Goal: Task Accomplishment & Management: Manage account settings

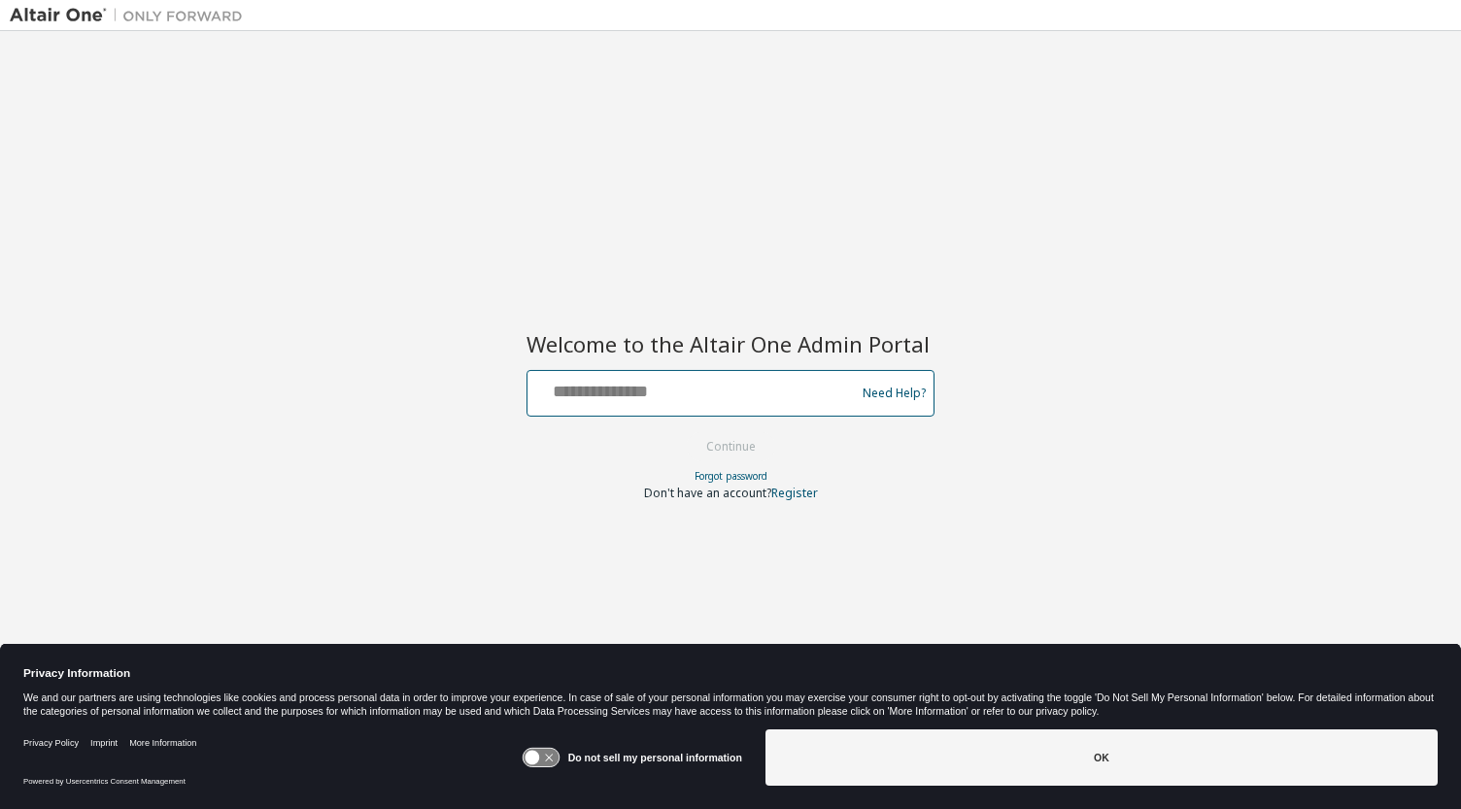
click at [698, 387] on input "text" at bounding box center [694, 389] width 318 height 28
type input "**********"
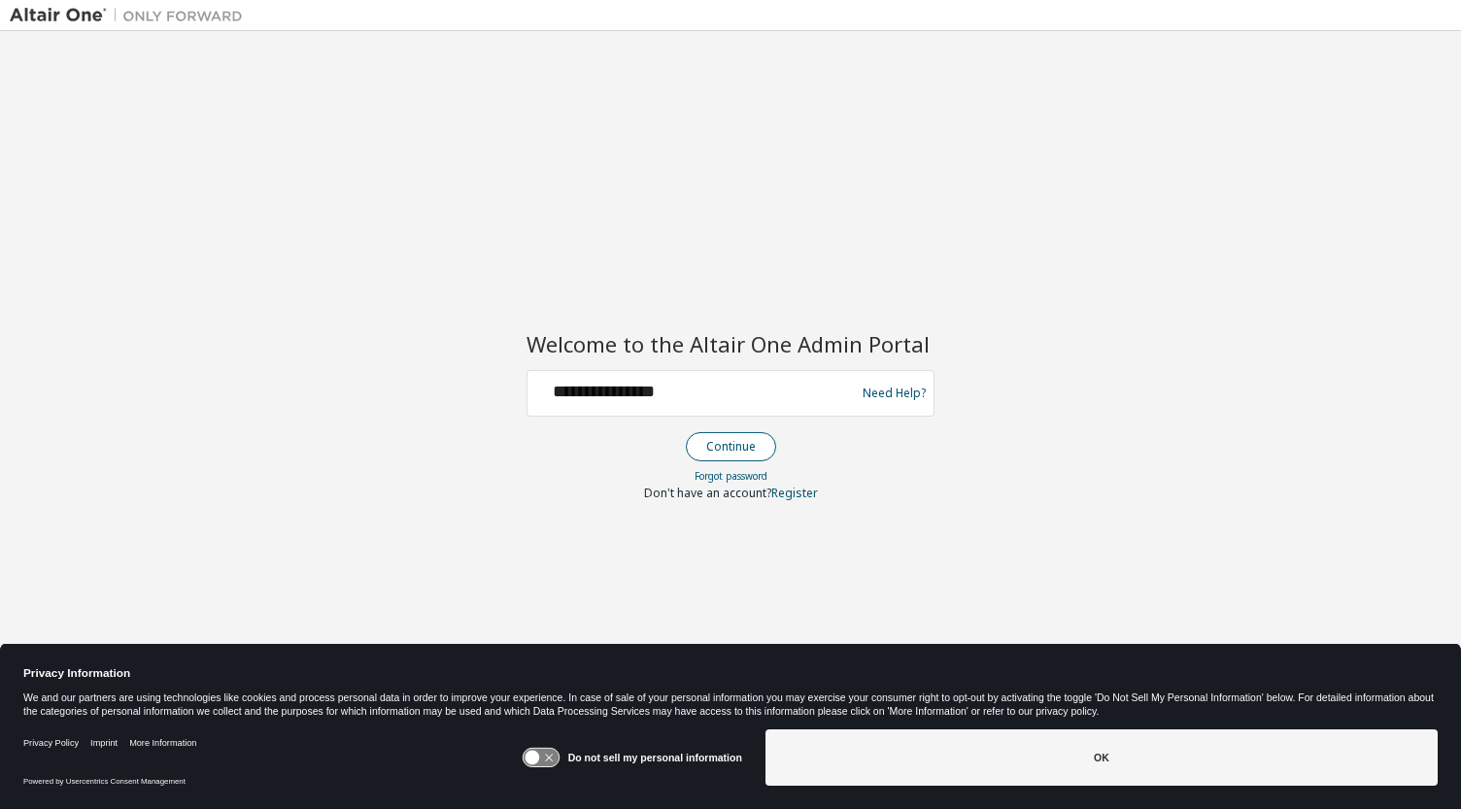
click at [722, 442] on button "Continue" at bounding box center [731, 446] width 90 height 29
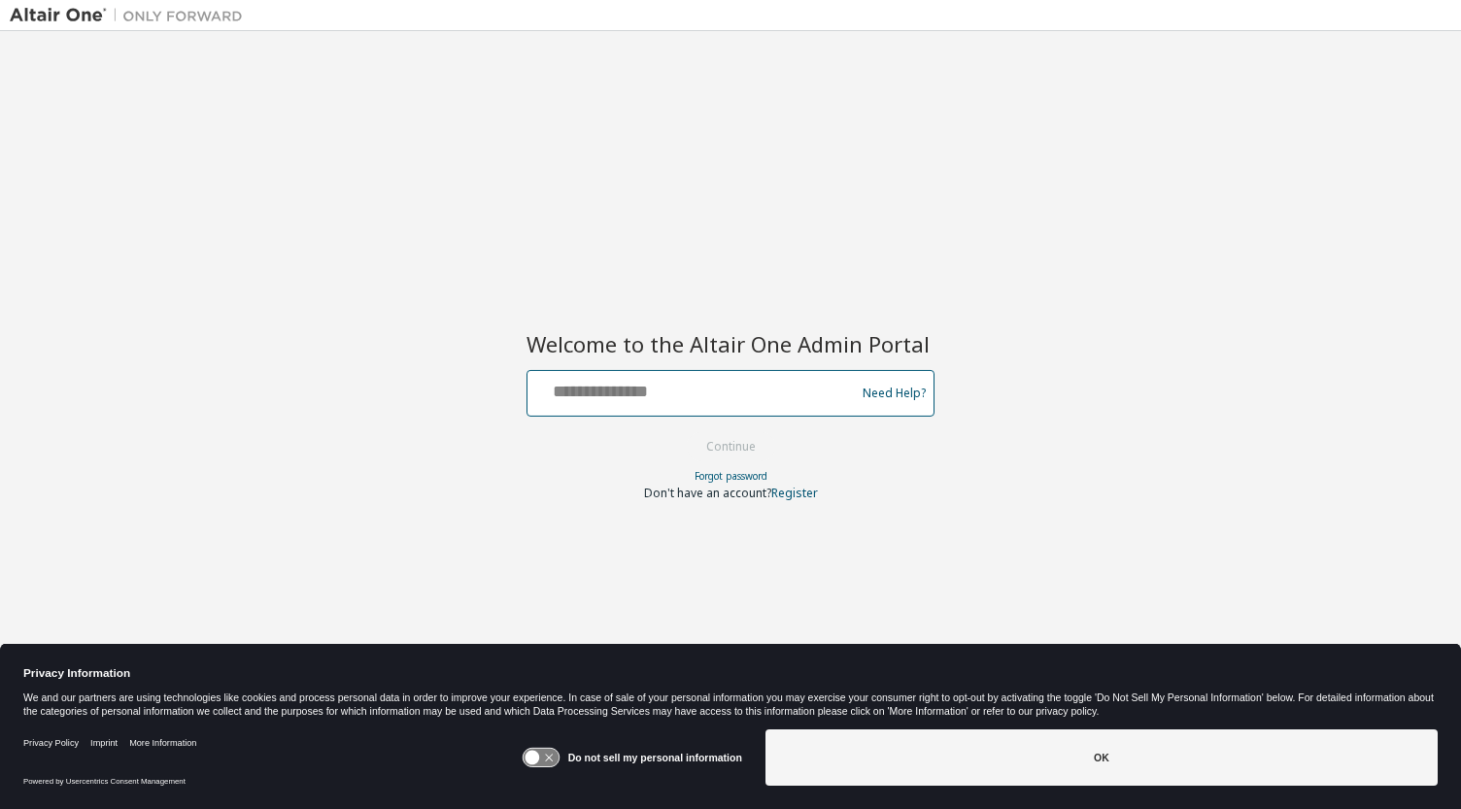
click at [779, 389] on input "text" at bounding box center [694, 389] width 318 height 28
click at [762, 405] on div at bounding box center [694, 393] width 318 height 37
click at [776, 380] on input "text" at bounding box center [694, 389] width 318 height 28
paste input "**********"
drag, startPoint x: 760, startPoint y: 391, endPoint x: 441, endPoint y: 376, distance: 319.0
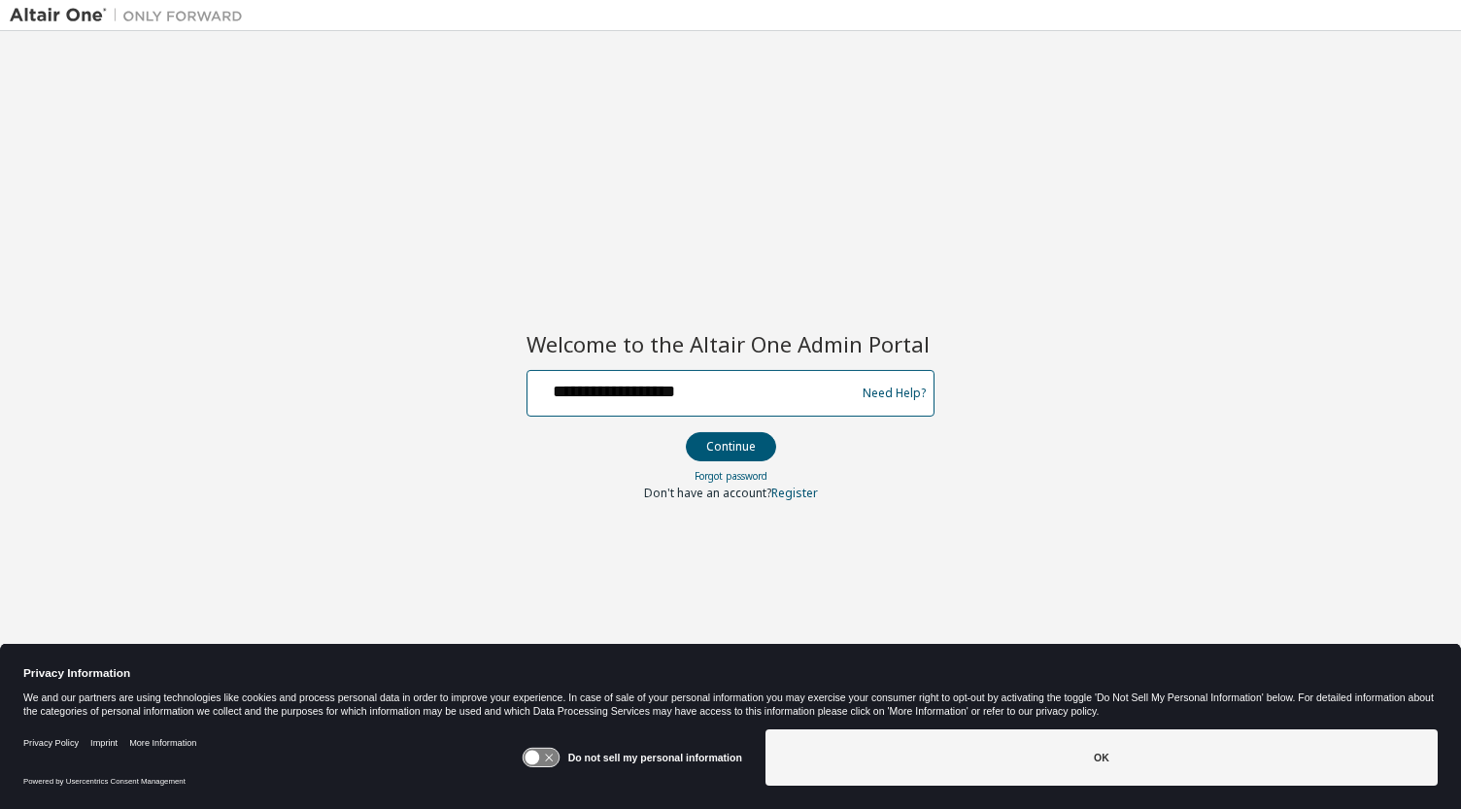
click at [441, 376] on div "**********" at bounding box center [731, 392] width 1442 height 703
type input "**********"
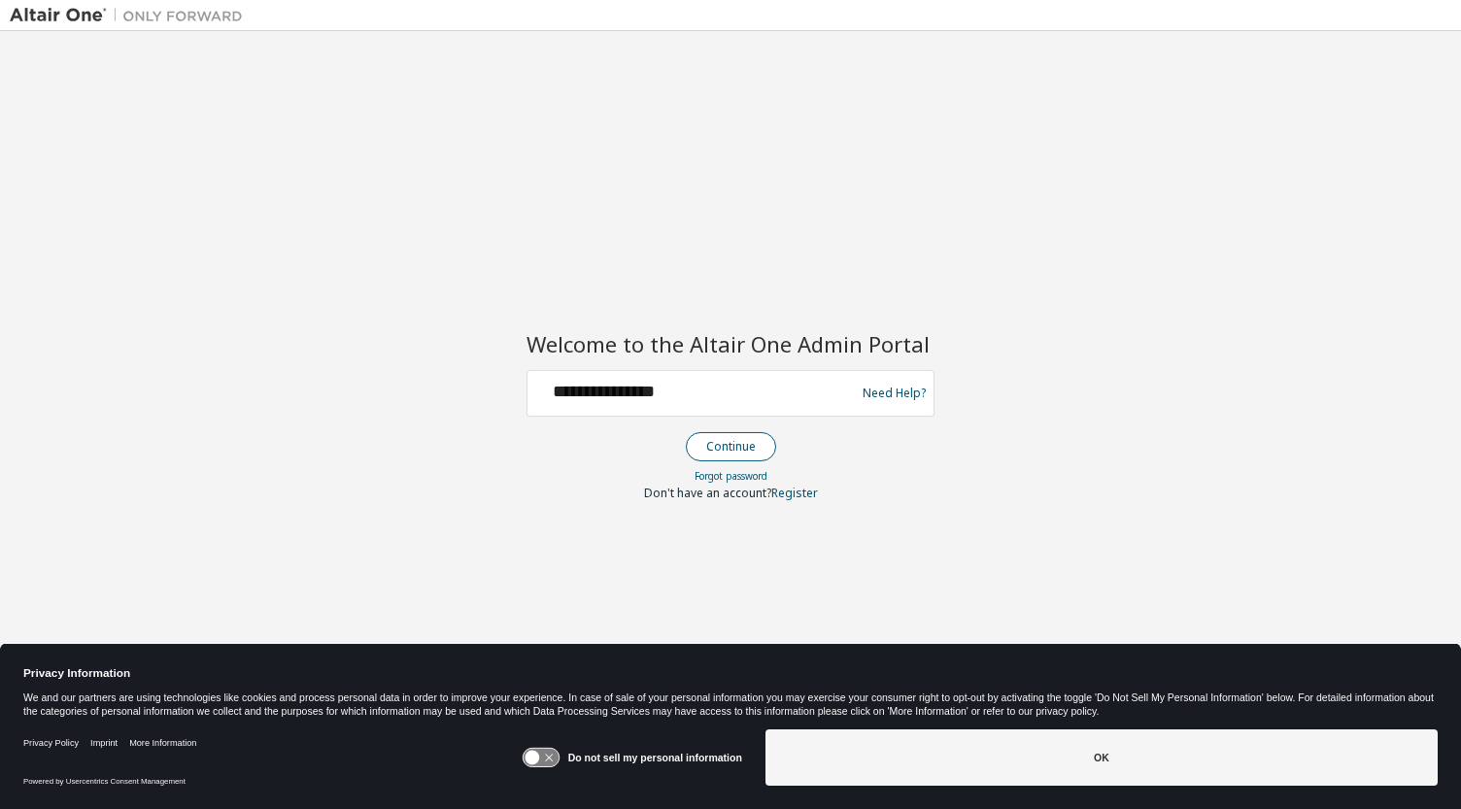
click at [731, 450] on button "Continue" at bounding box center [731, 446] width 90 height 29
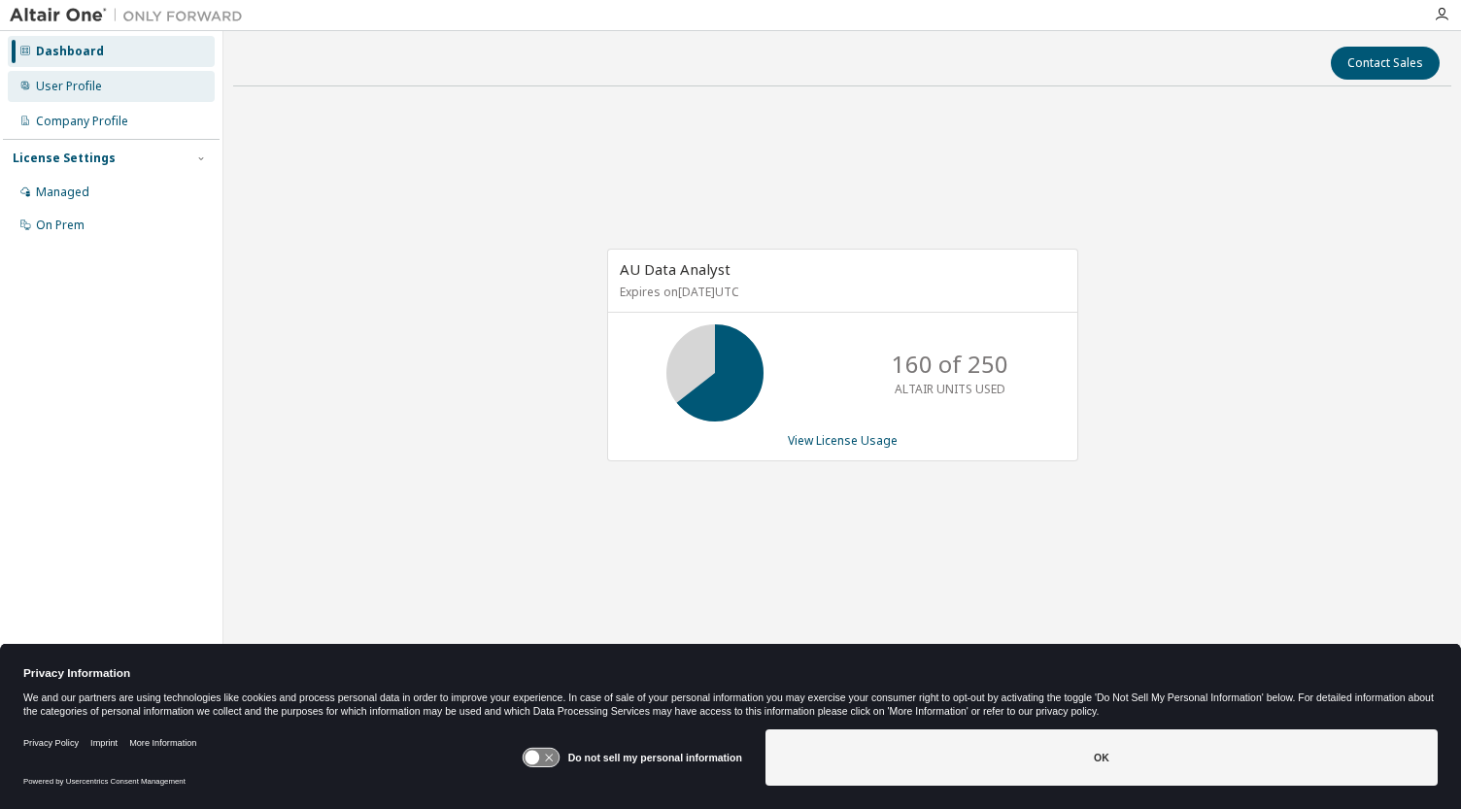
click at [67, 86] on div "User Profile" at bounding box center [69, 87] width 66 height 16
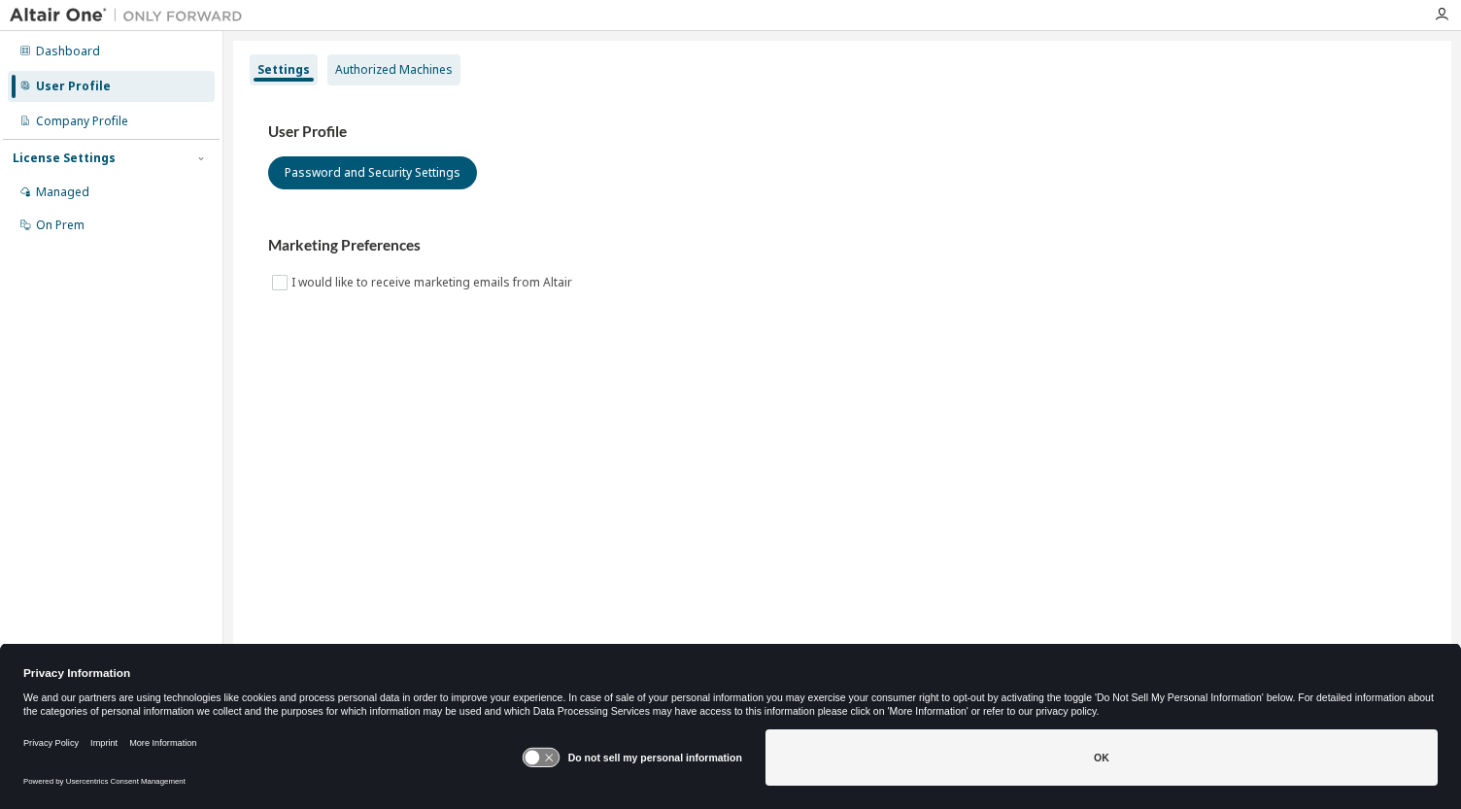
click at [388, 63] on div "Authorized Machines" at bounding box center [394, 70] width 118 height 16
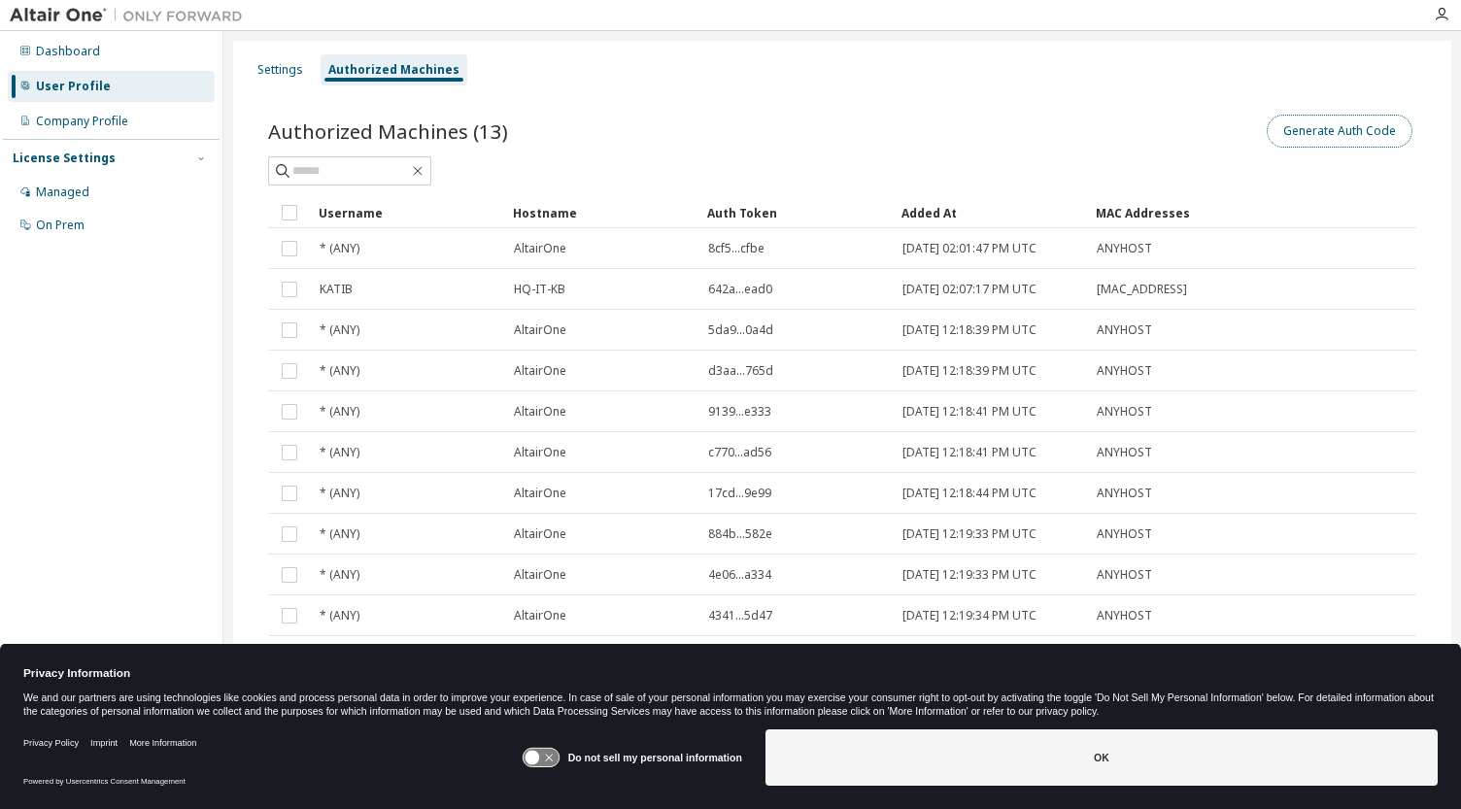
click at [1392, 118] on button "Generate Auth Code" at bounding box center [1340, 131] width 146 height 33
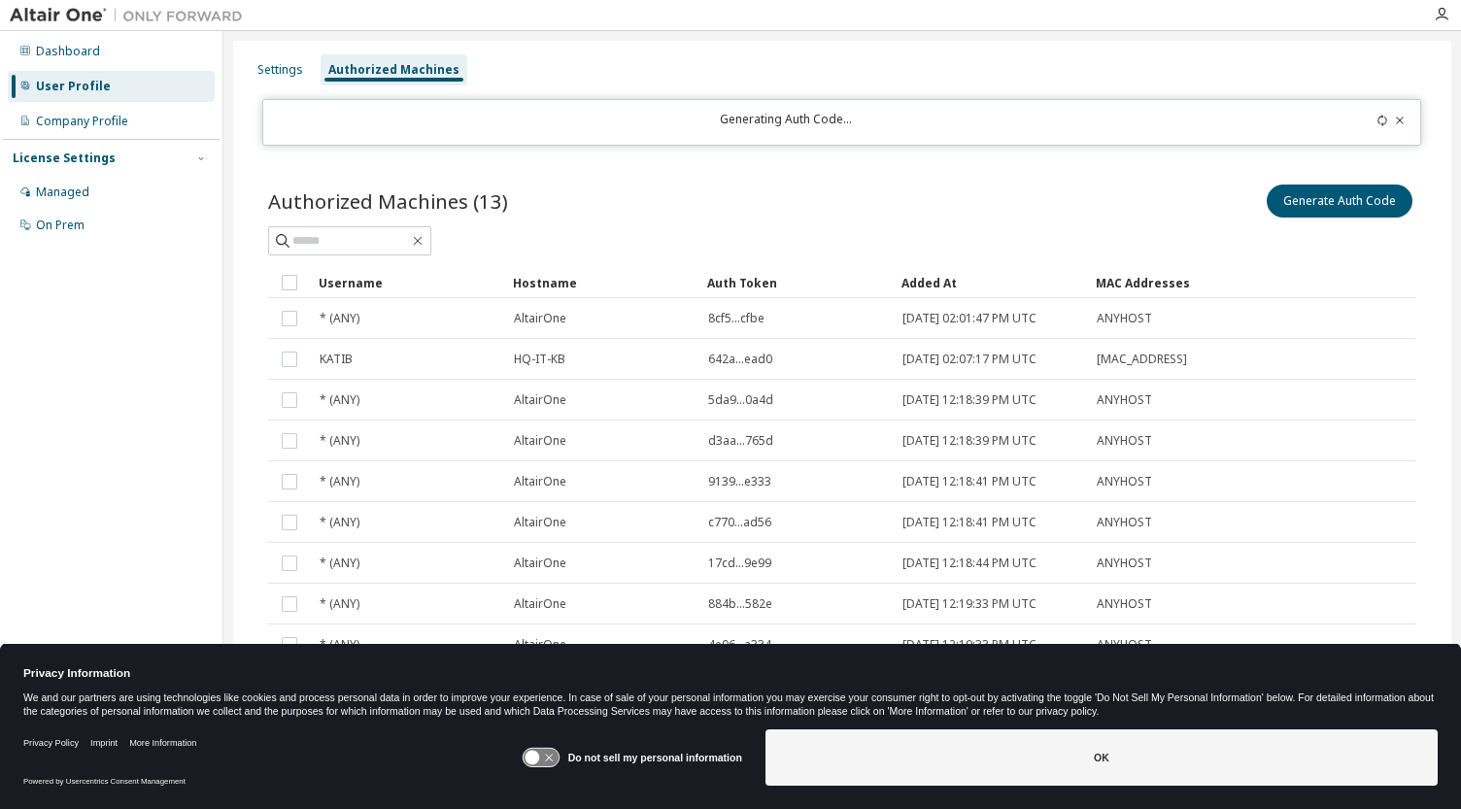
click at [1377, 121] on icon at bounding box center [1383, 121] width 12 height 12
click at [1397, 120] on icon at bounding box center [1401, 120] width 8 height 7
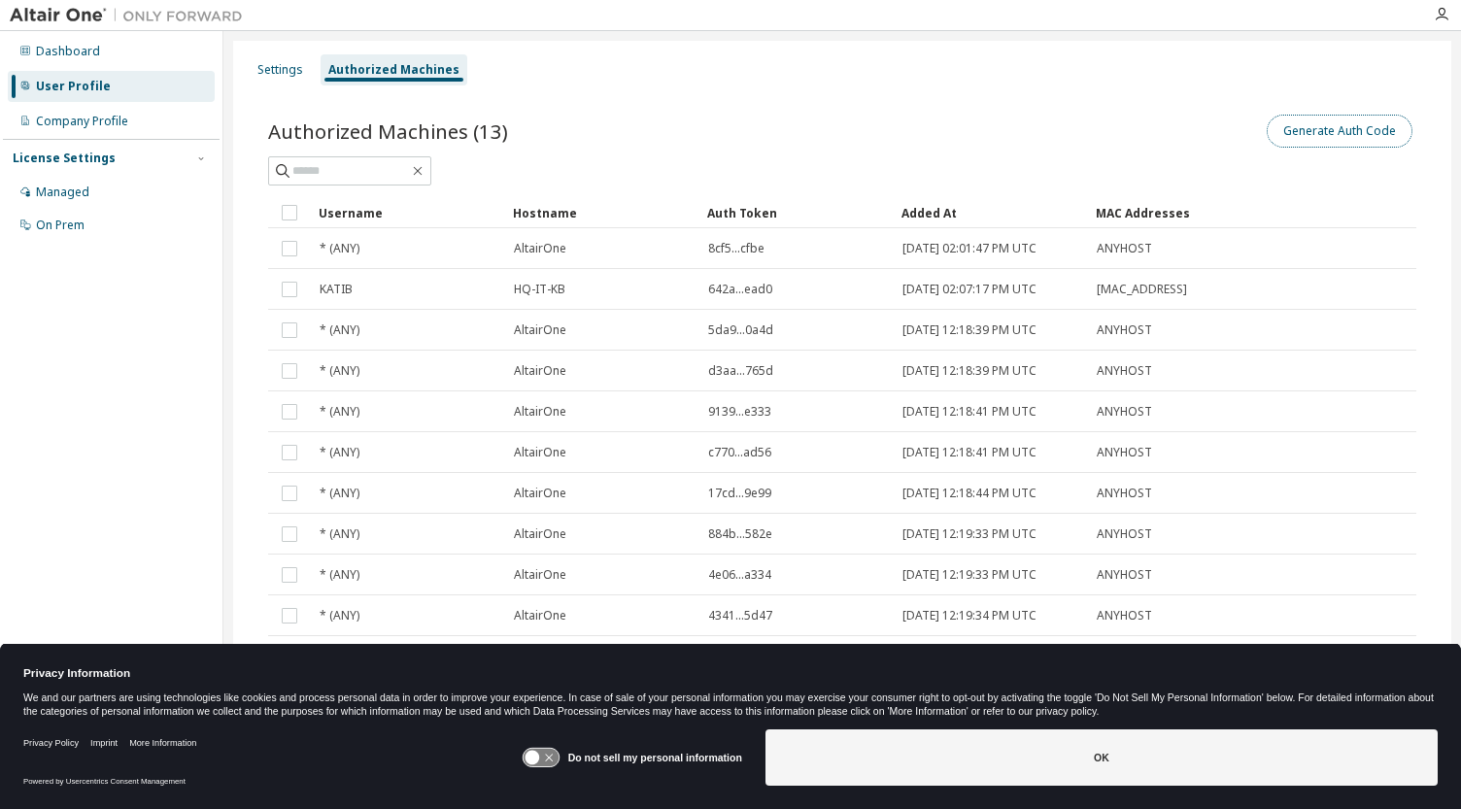
click at [1378, 132] on button "Generate Auth Code" at bounding box center [1340, 131] width 146 height 33
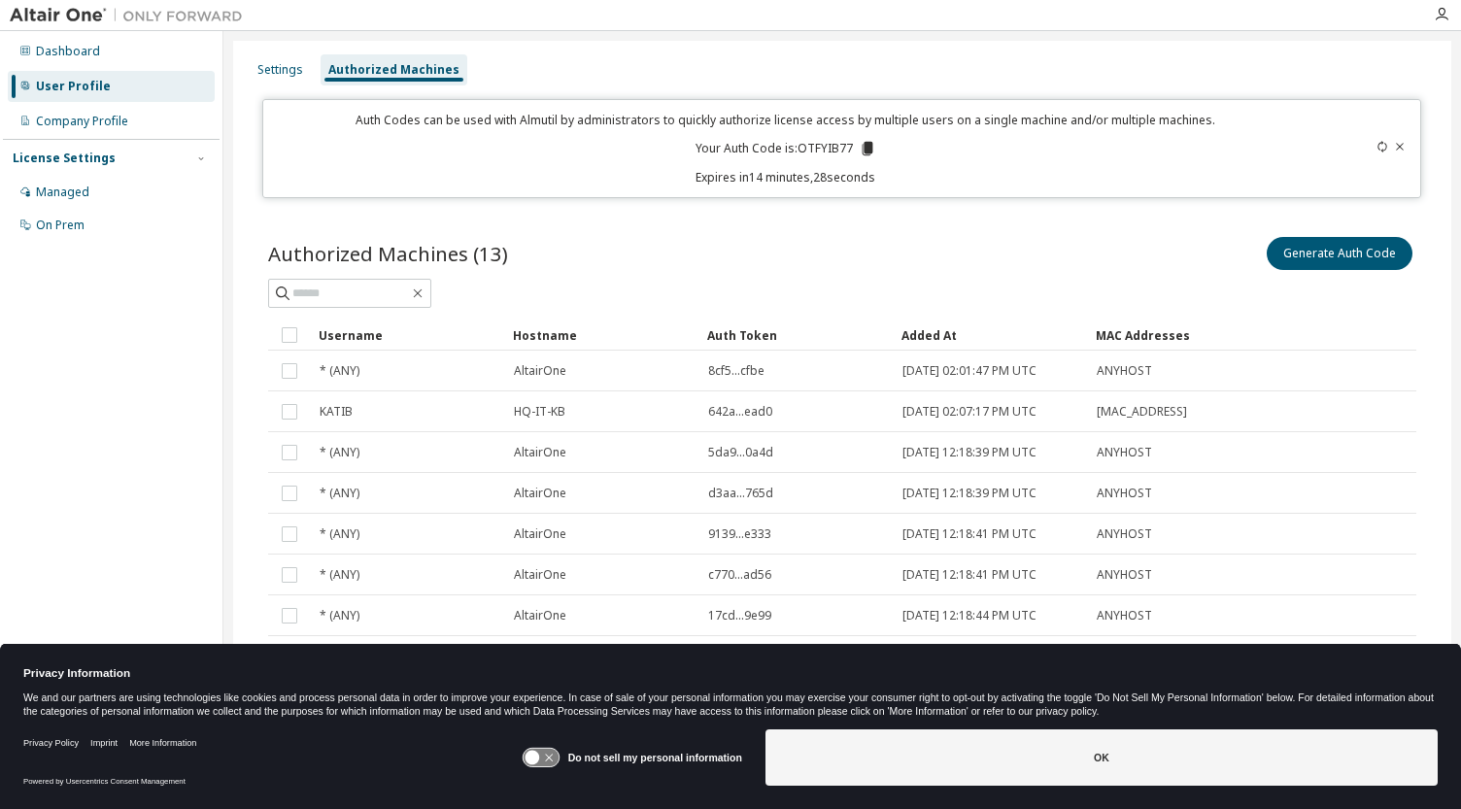
click at [822, 147] on p "Your Auth Code is: OTFYIB77" at bounding box center [786, 148] width 181 height 17
copy p "OTFYIB77"
click at [862, 147] on icon at bounding box center [867, 149] width 11 height 14
click at [843, 181] on div "Auth Code copied to clipboard" at bounding box center [785, 177] width 172 height 19
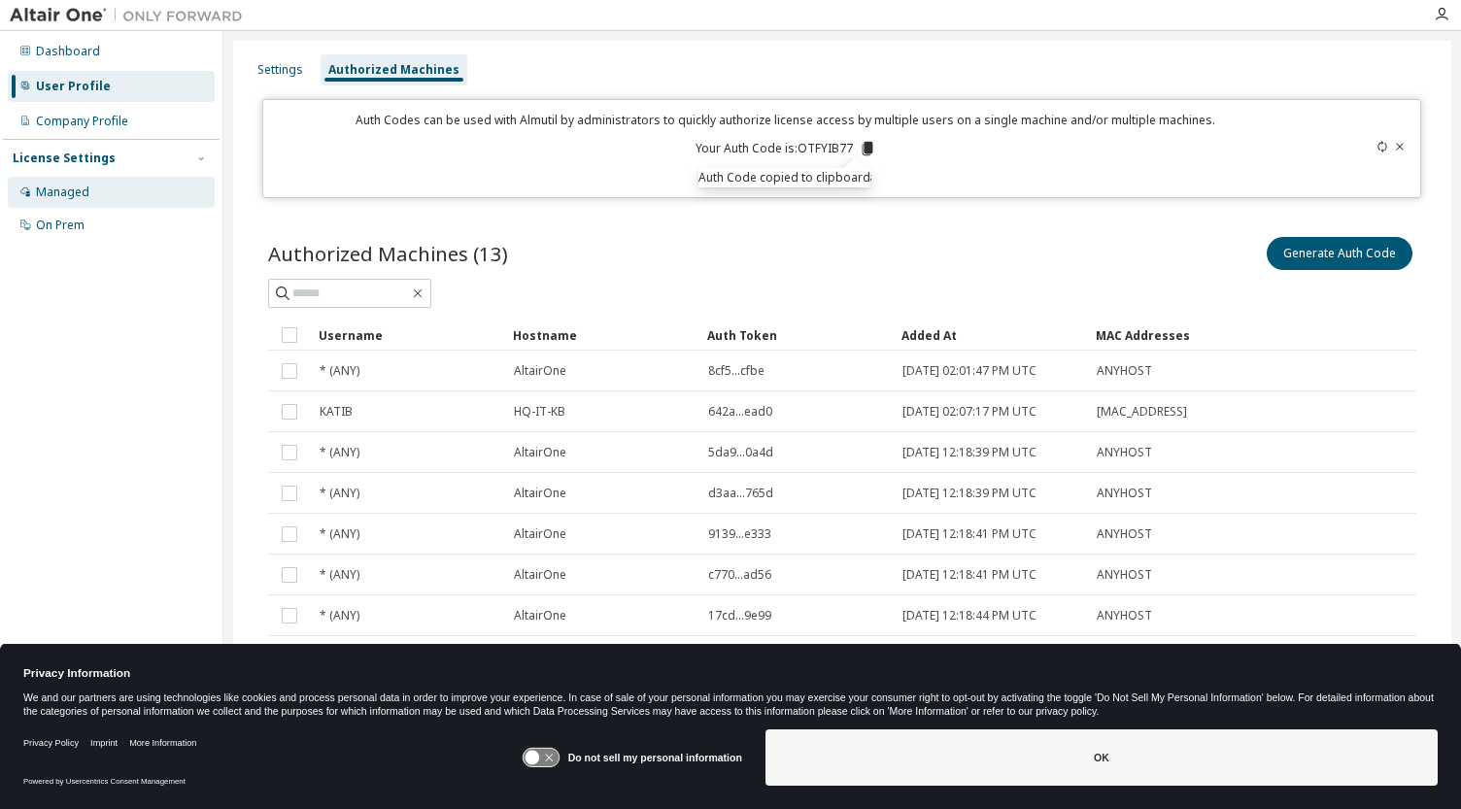
click at [52, 191] on div "Managed" at bounding box center [62, 193] width 53 height 16
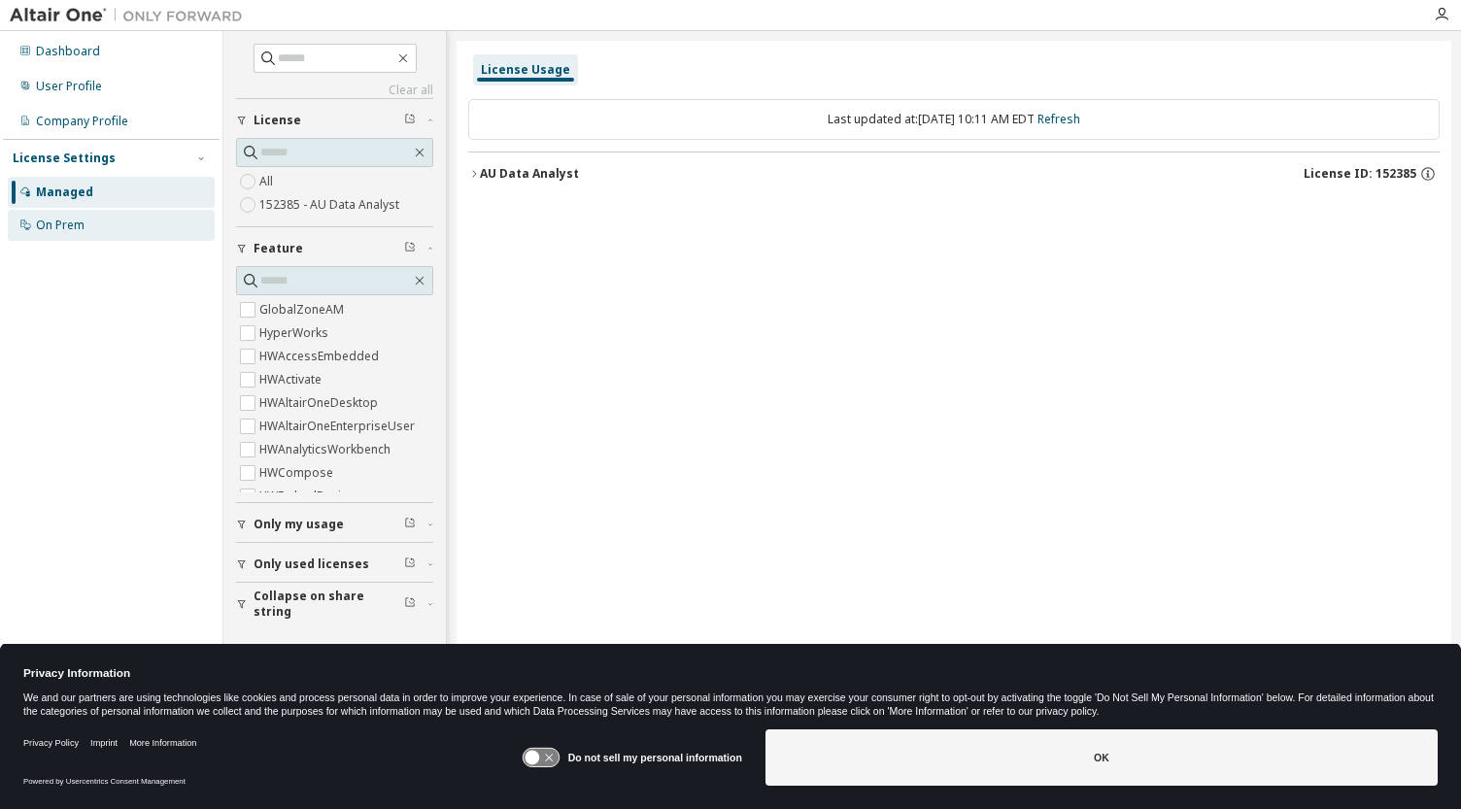
click at [58, 229] on div "On Prem" at bounding box center [60, 226] width 49 height 16
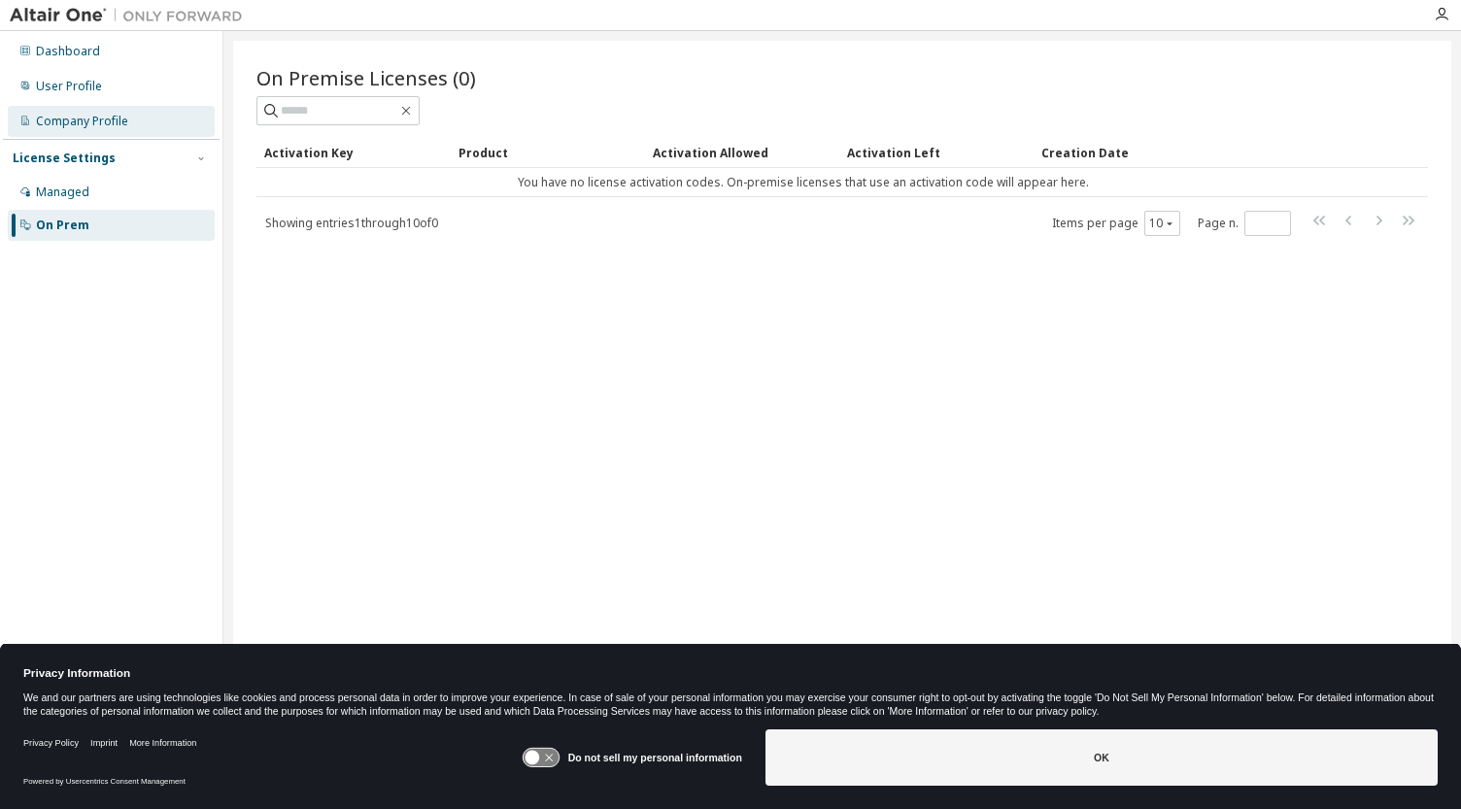
click at [56, 119] on div "Company Profile" at bounding box center [82, 122] width 92 height 16
